Goal: Task Accomplishment & Management: Complete application form

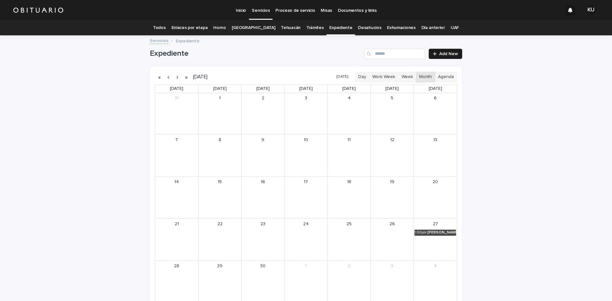
click at [165, 26] on link "Todos" at bounding box center [159, 27] width 12 height 15
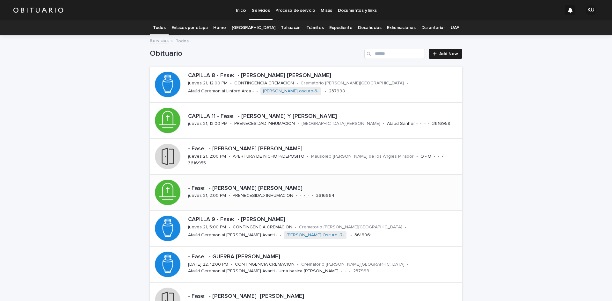
click at [322, 195] on p "3616964" at bounding box center [325, 195] width 18 height 5
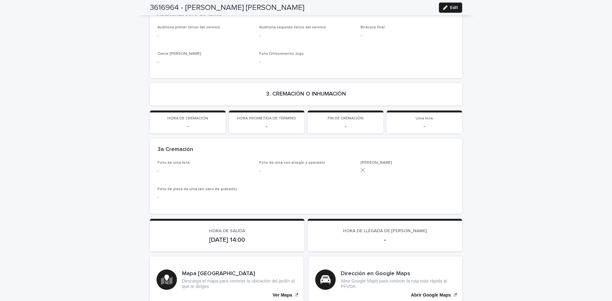
scroll to position [1171, 0]
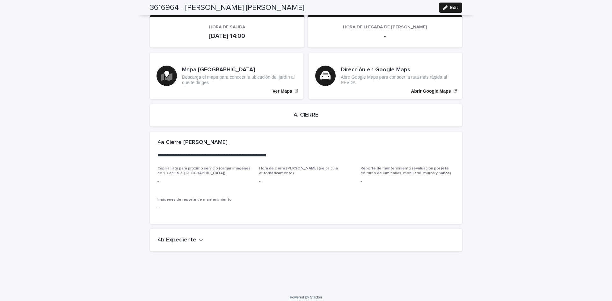
click at [199, 237] on icon "button" at bounding box center [201, 240] width 4 height 6
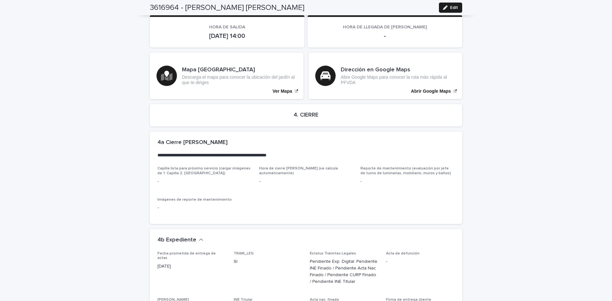
scroll to position [1354, 0]
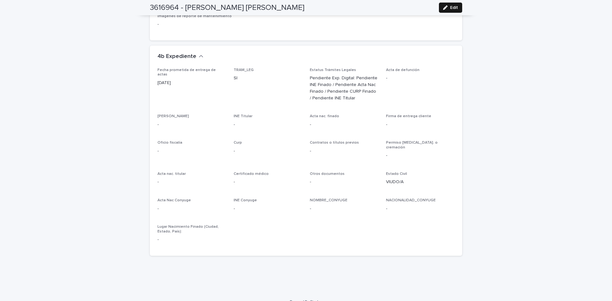
click at [453, 5] on button "Edit" at bounding box center [450, 8] width 23 height 10
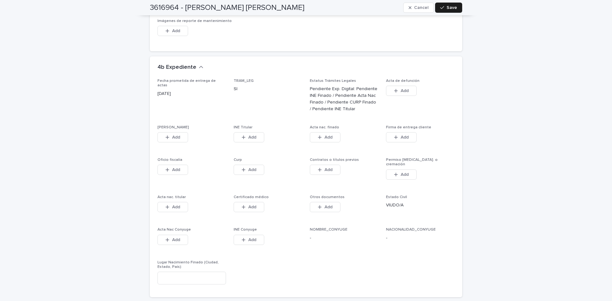
scroll to position [1487, 0]
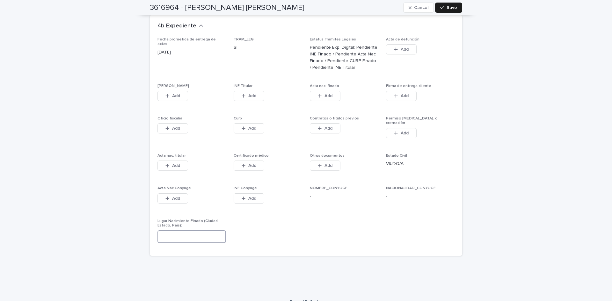
click at [180, 231] on input at bounding box center [192, 237] width 69 height 13
type input "**********"
click at [447, 9] on span "Save" at bounding box center [452, 7] width 11 height 4
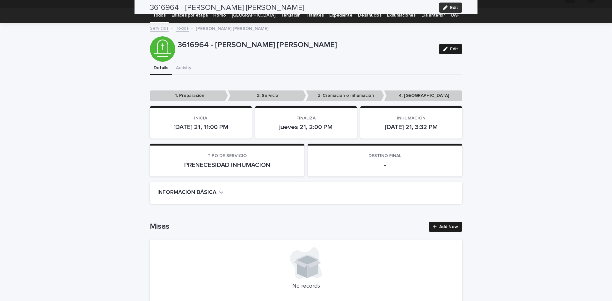
scroll to position [0, 0]
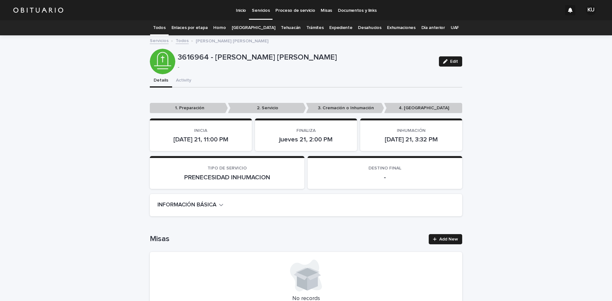
click at [165, 23] on link "Todos" at bounding box center [159, 27] width 12 height 15
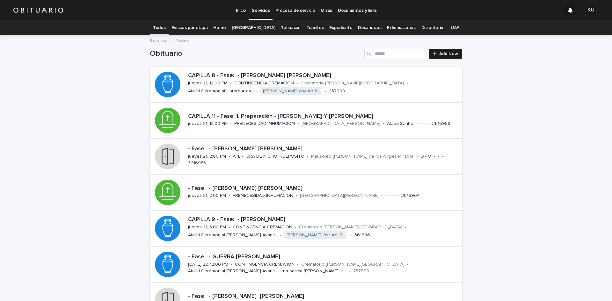
drag, startPoint x: 169, startPoint y: 27, endPoint x: 606, endPoint y: 249, distance: 489.1
click at [165, 27] on link "Todos" at bounding box center [159, 27] width 12 height 15
click at [358, 126] on p "[GEOGRAPHIC_DATA][PERSON_NAME]" at bounding box center [341, 123] width 79 height 5
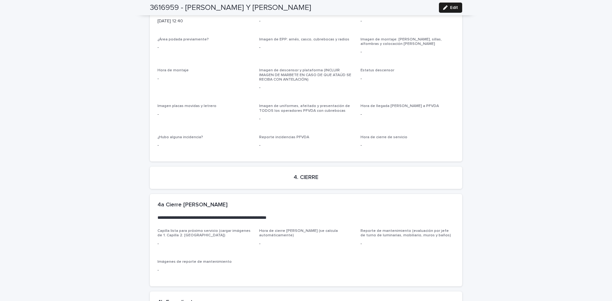
scroll to position [1569, 0]
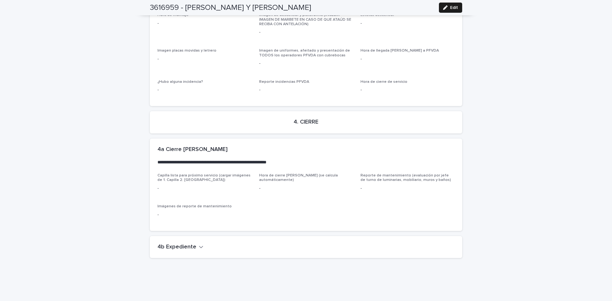
click at [199, 244] on icon "button" at bounding box center [201, 247] width 4 height 6
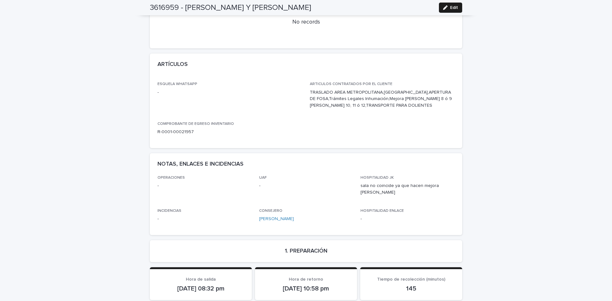
scroll to position [295, 0]
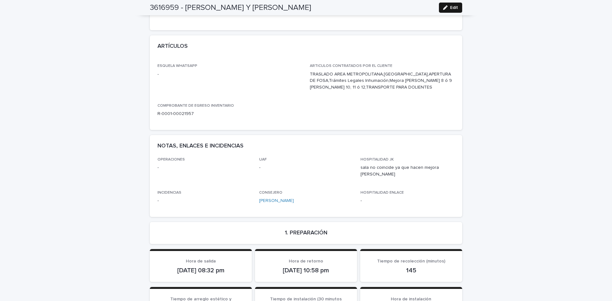
click at [449, 5] on button "Edit" at bounding box center [450, 8] width 23 height 10
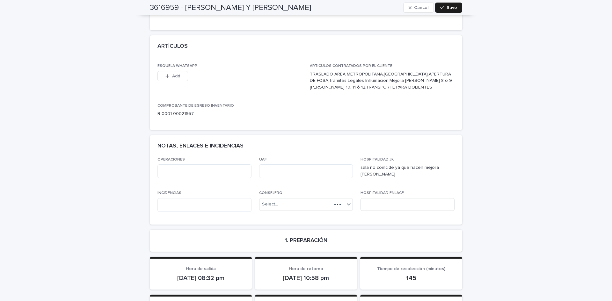
scroll to position [0, 0]
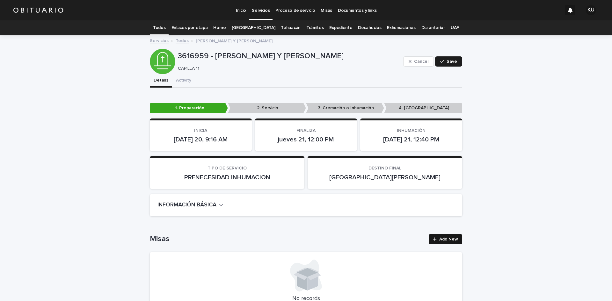
click at [439, 240] on span "Add New" at bounding box center [448, 239] width 19 height 4
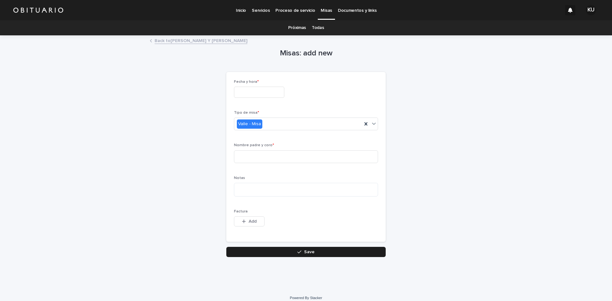
click at [281, 91] on input "text" at bounding box center [259, 92] width 50 height 11
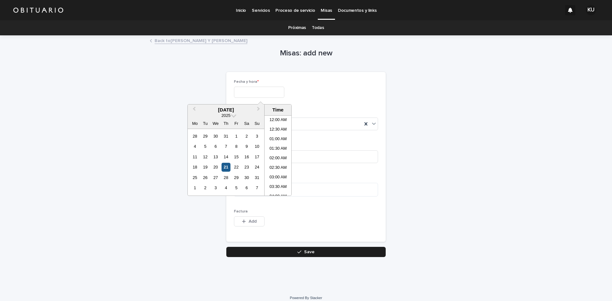
click at [225, 165] on div "21" at bounding box center [226, 167] width 9 height 9
click at [261, 92] on input "**********" at bounding box center [259, 92] width 50 height 11
click at [276, 179] on li "09:30 AM" at bounding box center [278, 184] width 27 height 10
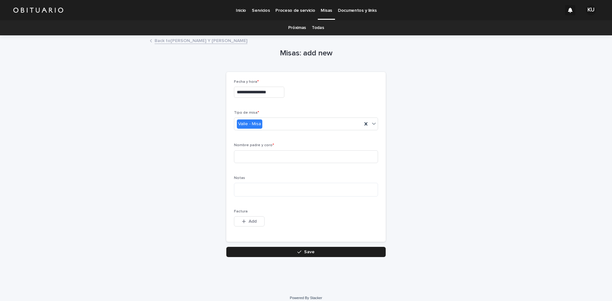
click at [281, 90] on input "**********" at bounding box center [259, 92] width 50 height 11
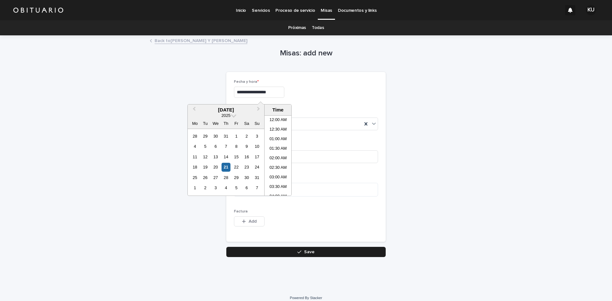
scroll to position [147, 0]
click at [274, 144] on li "09:00 AM" at bounding box center [278, 146] width 27 height 10
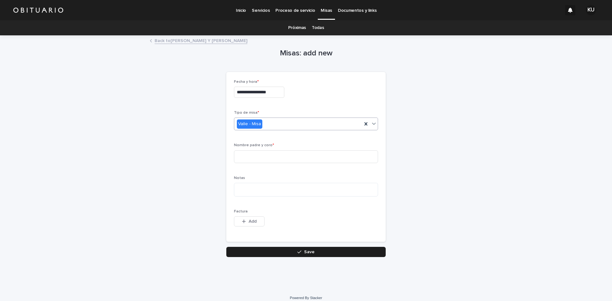
type input "**********"
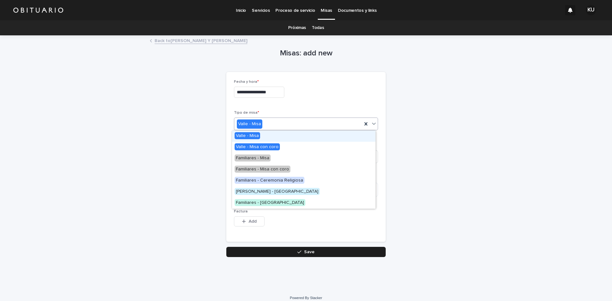
click at [371, 123] on icon at bounding box center [374, 124] width 6 height 6
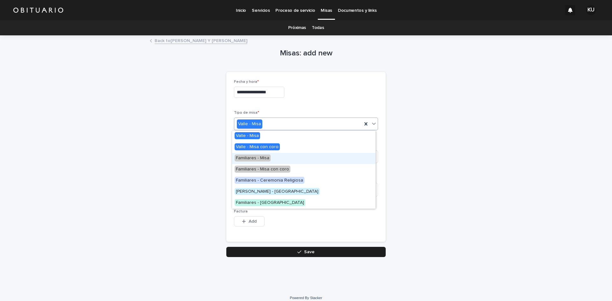
click at [259, 158] on span "Familiares - Misa" at bounding box center [253, 158] width 36 height 7
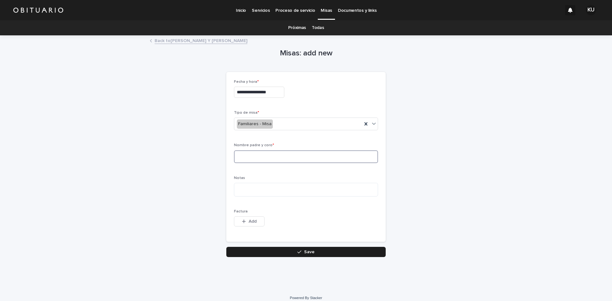
click at [259, 158] on input at bounding box center [306, 157] width 144 height 13
click at [267, 155] on input "**********" at bounding box center [306, 157] width 144 height 13
click at [277, 157] on input "**********" at bounding box center [306, 157] width 144 height 13
type input "**********"
click at [300, 248] on button "Save" at bounding box center [305, 252] width 159 height 10
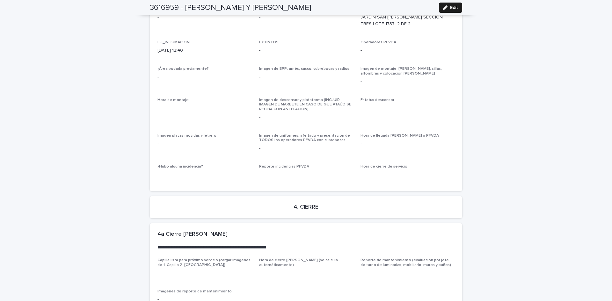
scroll to position [1542, 0]
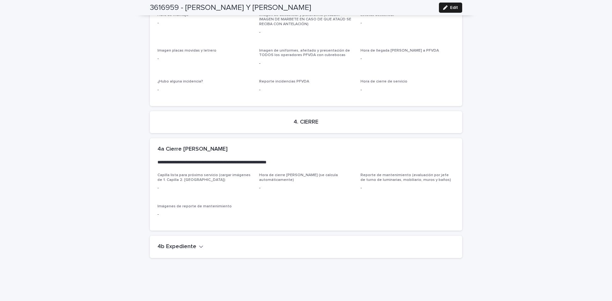
click at [199, 244] on icon "button" at bounding box center [201, 247] width 4 height 6
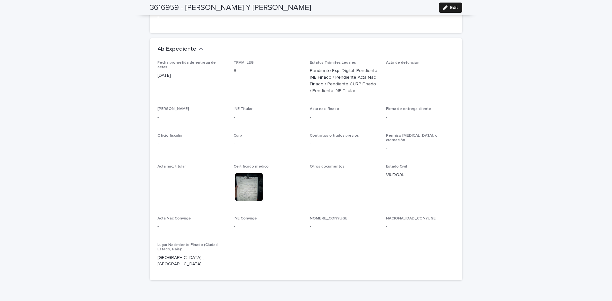
scroll to position [1751, 0]
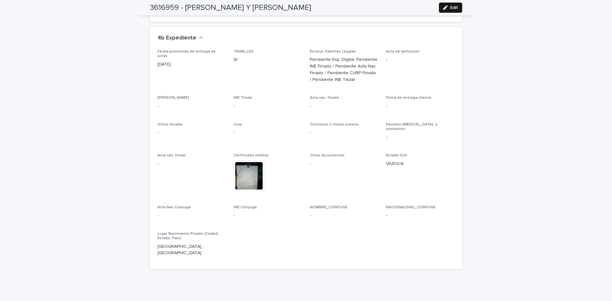
click at [452, 5] on span "Edit" at bounding box center [454, 7] width 8 height 4
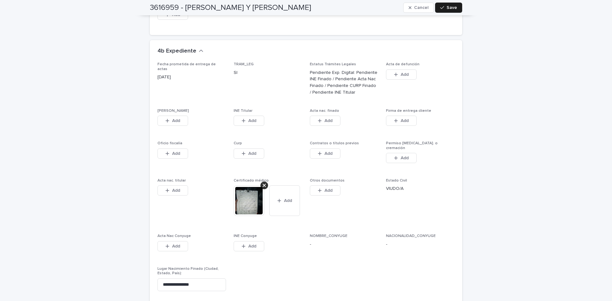
scroll to position [1981, 0]
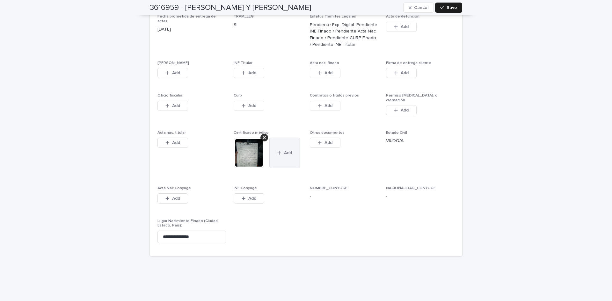
click at [271, 138] on button "Add" at bounding box center [284, 153] width 31 height 31
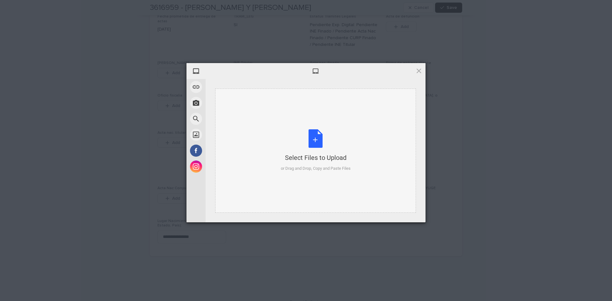
click at [315, 140] on div "Select Files to Upload or Drag and Drop, Copy and Paste Files" at bounding box center [316, 150] width 70 height 42
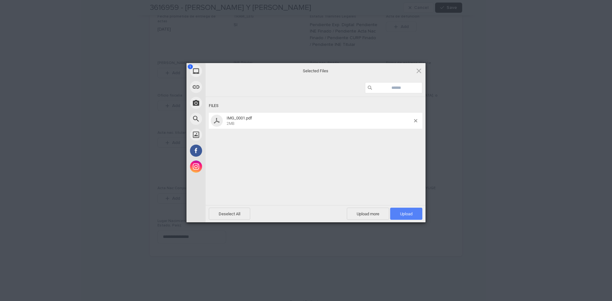
click at [401, 210] on span "Upload 1" at bounding box center [406, 214] width 32 height 12
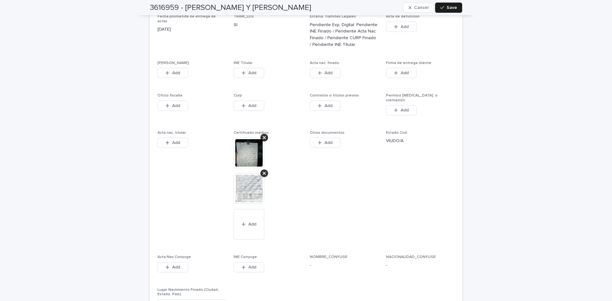
click at [255, 176] on img at bounding box center [249, 188] width 31 height 31
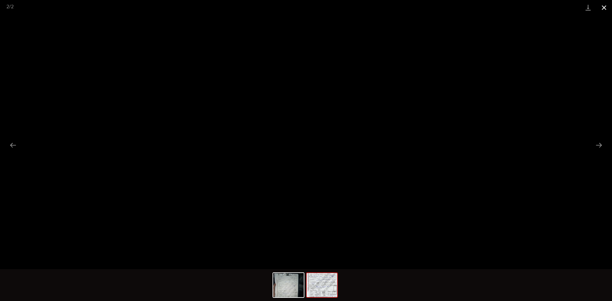
click at [606, 8] on button "Close gallery" at bounding box center [604, 7] width 16 height 15
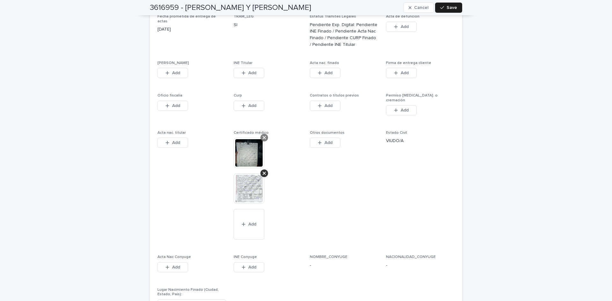
click at [263, 135] on icon at bounding box center [264, 137] width 3 height 5
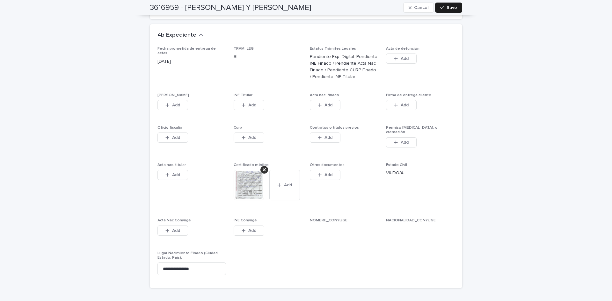
click at [178, 66] on span "Fecha prometida de entrega de actas [DATE]" at bounding box center [192, 66] width 69 height 39
click at [178, 100] on button "Add" at bounding box center [173, 105] width 31 height 10
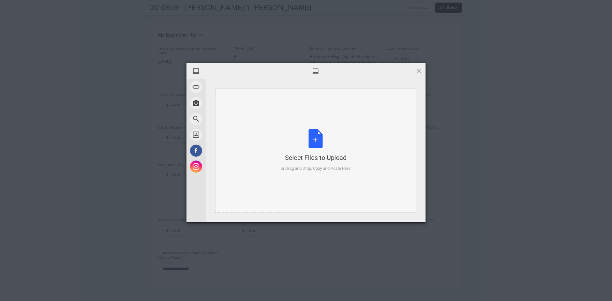
click at [315, 141] on div "Select Files to Upload or Drag and Drop, Copy and Paste Files" at bounding box center [316, 150] width 70 height 42
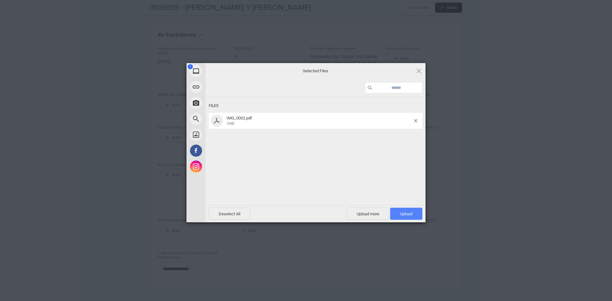
click at [397, 209] on span "Upload 1" at bounding box center [406, 214] width 32 height 12
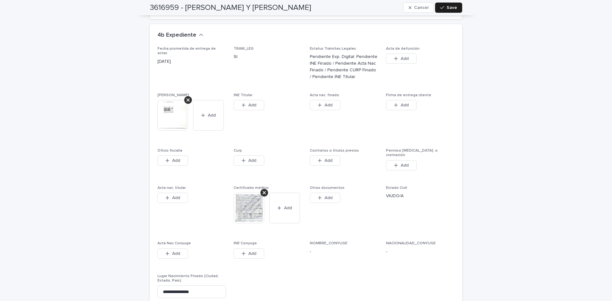
click at [250, 103] on span "Add" at bounding box center [252, 105] width 8 height 4
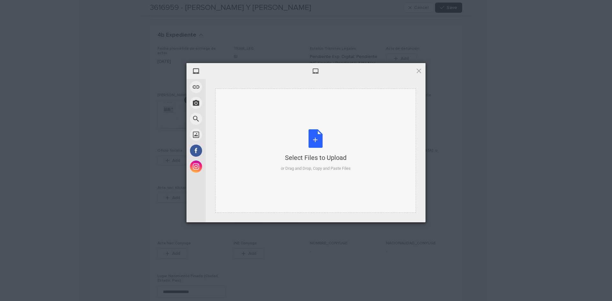
click at [314, 137] on div "Select Files to Upload or Drag and Drop, Copy and Paste Files" at bounding box center [316, 150] width 70 height 42
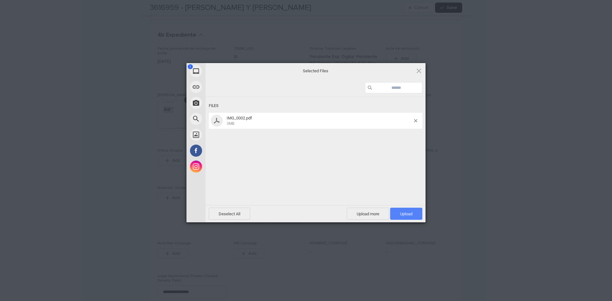
click at [398, 210] on span "Upload 1" at bounding box center [406, 214] width 32 height 12
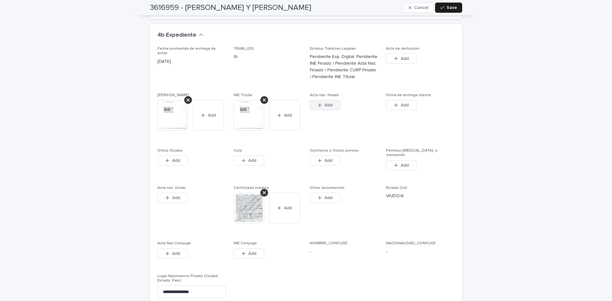
click at [314, 100] on button "Add" at bounding box center [325, 105] width 31 height 10
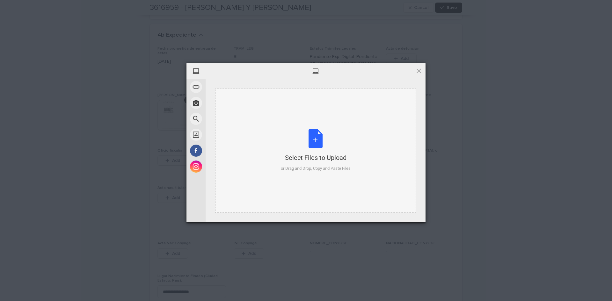
click at [314, 135] on div "Select Files to Upload or Drag and Drop, Copy and Paste Files" at bounding box center [316, 150] width 70 height 42
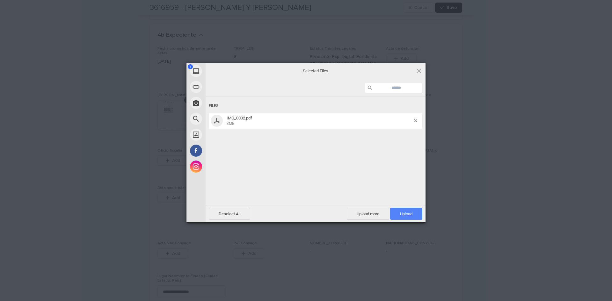
click at [414, 213] on span "Upload 1" at bounding box center [406, 214] width 32 height 12
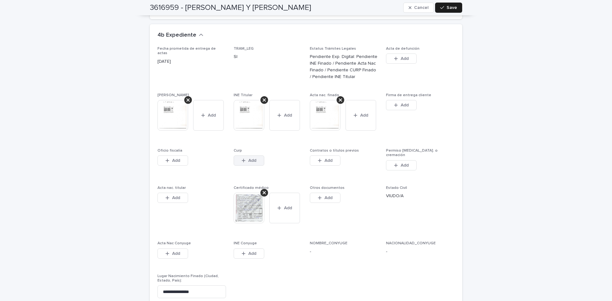
click at [252, 158] on span "Add" at bounding box center [252, 160] width 8 height 4
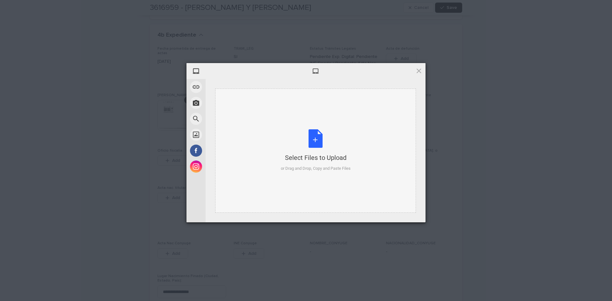
click at [311, 137] on div "Select Files to Upload or Drag and Drop, Copy and Paste Files" at bounding box center [316, 150] width 70 height 42
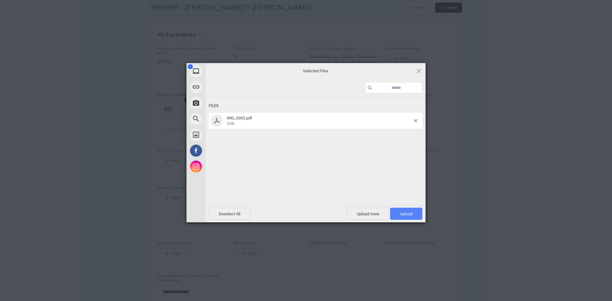
click at [408, 210] on span "Upload 1" at bounding box center [406, 214] width 32 height 12
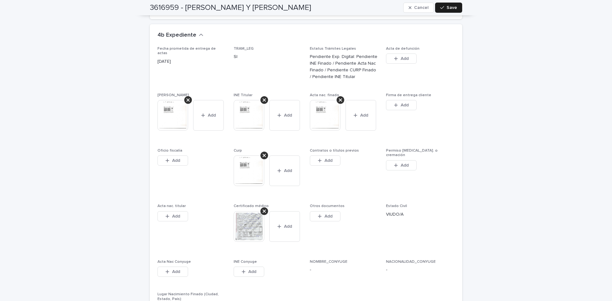
drag, startPoint x: 360, startPoint y: 185, endPoint x: 332, endPoint y: 186, distance: 27.8
click at [360, 185] on span "Contratos o títulos previos This file cannot be opened Download File Add" at bounding box center [344, 173] width 69 height 48
click at [327, 161] on div "Add" at bounding box center [325, 162] width 31 height 13
click at [331, 156] on button "Add" at bounding box center [325, 161] width 31 height 10
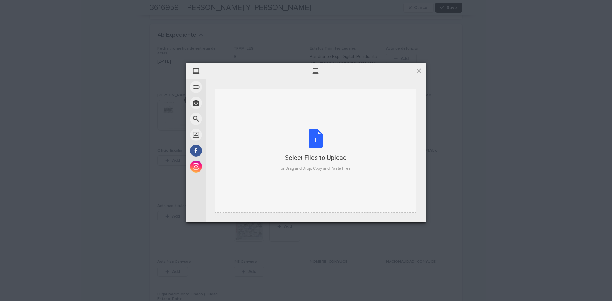
click at [311, 140] on div "Select Files to Upload or Drag and Drop, Copy and Paste Files" at bounding box center [316, 150] width 70 height 42
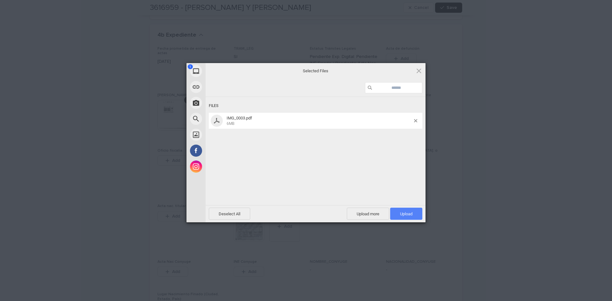
click at [404, 218] on span "Upload 1" at bounding box center [406, 214] width 32 height 12
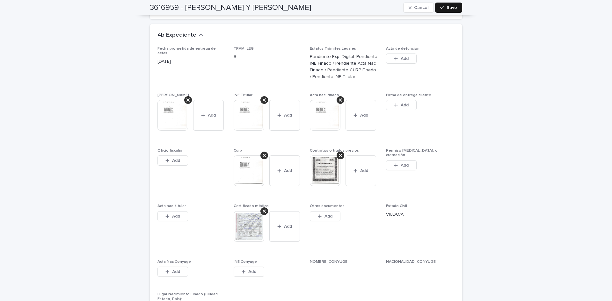
click at [443, 5] on div "button" at bounding box center [443, 7] width 6 height 4
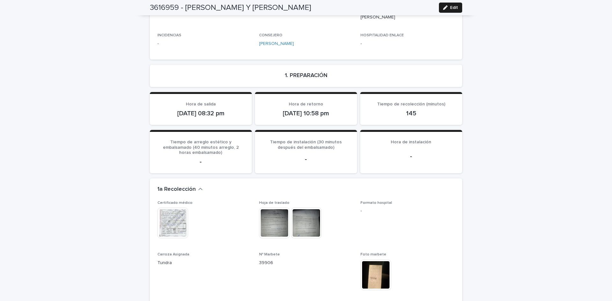
scroll to position [0, 0]
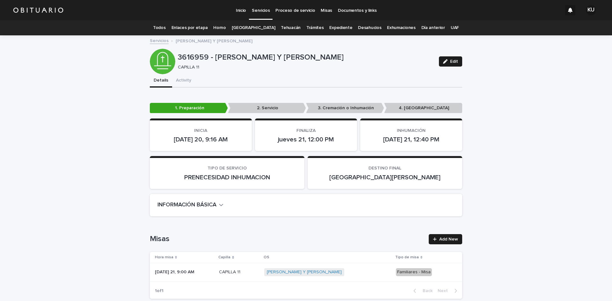
click at [165, 28] on link "Todos" at bounding box center [159, 27] width 12 height 15
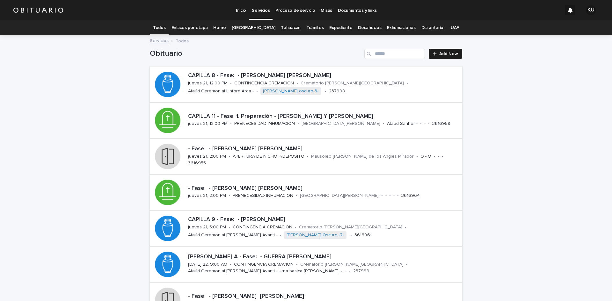
click at [498, 199] on div "Loading... Saving… Loading... Saving… Obituario Add New CAPILLA 8 - Fase: - [PE…" at bounding box center [306, 222] width 612 height 372
